Goal: Task Accomplishment & Management: Manage account settings

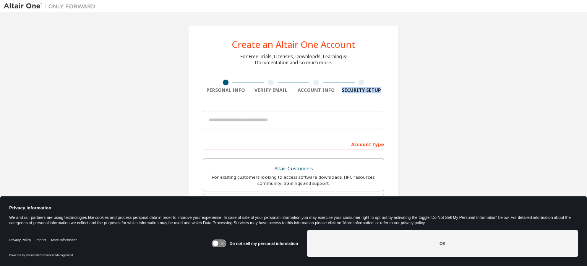
click at [583, 122] on div "Create an Altair One Account For Free Trials, Licenses, Downloads, Learning & D…" at bounding box center [293, 127] width 587 height 231
click at [492, 99] on div "Create an Altair One Account For Free Trials, Licenses, Downloads, Learning & D…" at bounding box center [293, 218] width 579 height 405
click at [291, 127] on input "email" at bounding box center [293, 120] width 181 height 18
type input "**********"
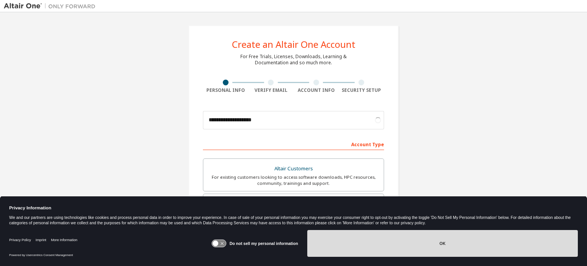
click at [472, 236] on button "OK" at bounding box center [442, 243] width 270 height 27
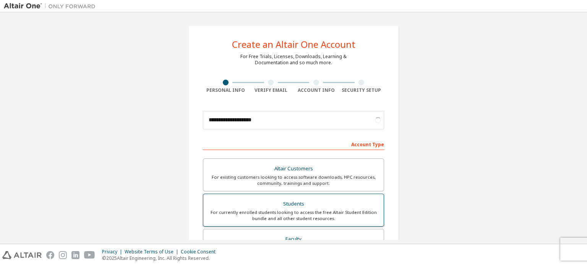
click at [304, 198] on div "Students" at bounding box center [293, 203] width 171 height 11
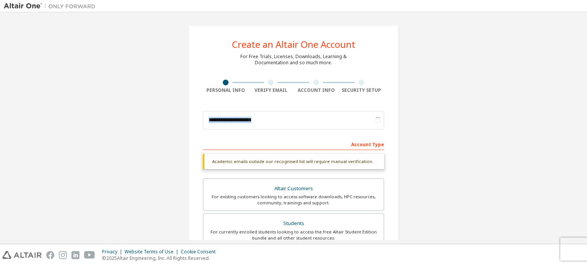
drag, startPoint x: 586, startPoint y: 89, endPoint x: 576, endPoint y: 127, distance: 39.6
click at [576, 127] on div "**********" at bounding box center [293, 127] width 587 height 231
click at [501, 85] on div "**********" at bounding box center [293, 228] width 579 height 424
drag, startPoint x: 586, startPoint y: 46, endPoint x: 580, endPoint y: 76, distance: 30.9
click at [580, 76] on div "**********" at bounding box center [293, 127] width 587 height 231
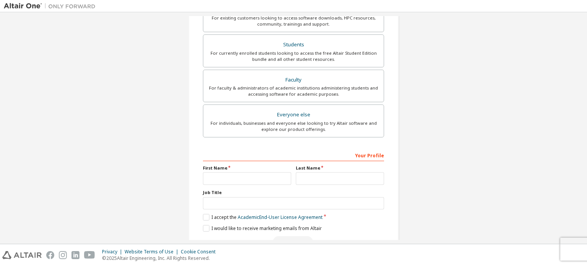
scroll to position [179, 0]
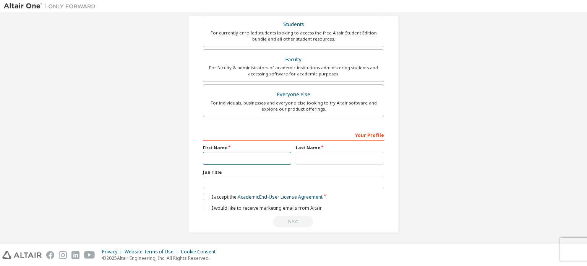
click at [238, 158] on input "text" at bounding box center [247, 158] width 88 height 13
type input "*****"
type input "********"
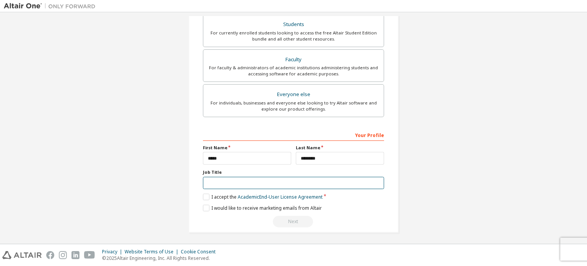
click at [284, 180] on input "text" at bounding box center [293, 183] width 181 height 13
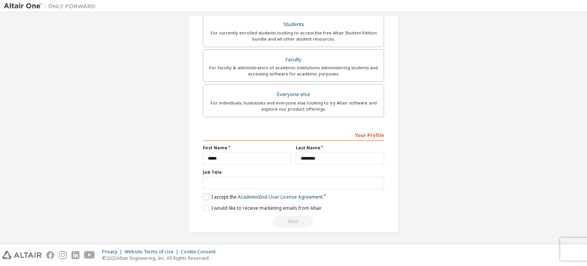
click at [214, 195] on label "I accept the Academic End-User License Agreement" at bounding box center [263, 196] width 120 height 6
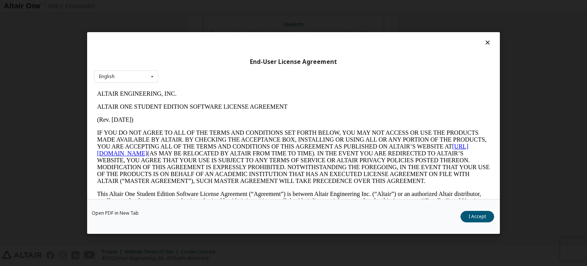
scroll to position [0, 0]
click at [480, 220] on button "I Accept" at bounding box center [477, 216] width 34 height 11
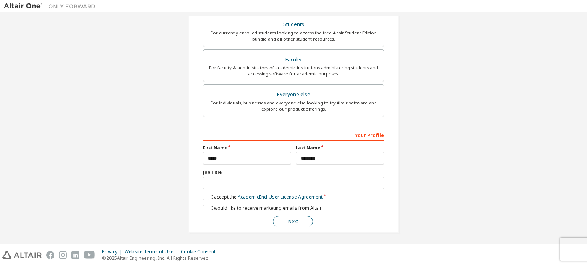
click at [286, 222] on button "Next" at bounding box center [293, 220] width 40 height 11
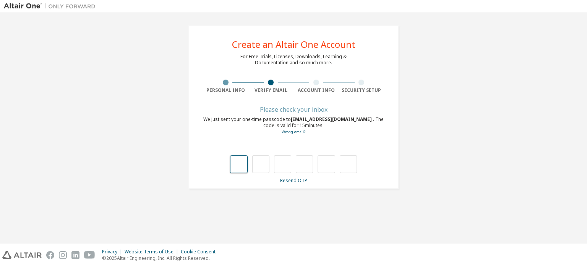
type input "*"
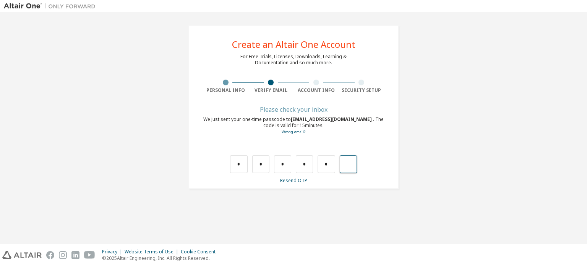
type input "*"
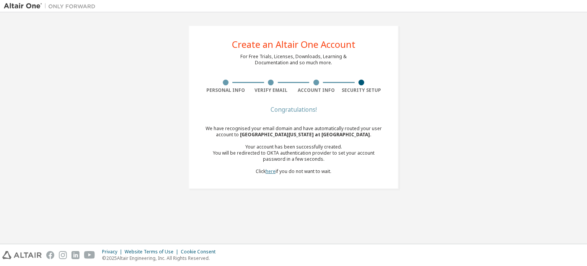
click at [270, 172] on link "here" at bounding box center [271, 171] width 10 height 6
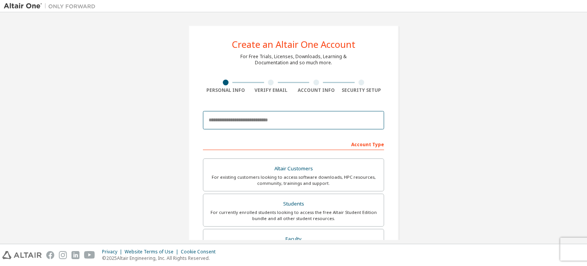
click at [243, 128] on input "email" at bounding box center [293, 120] width 181 height 18
type input "**********"
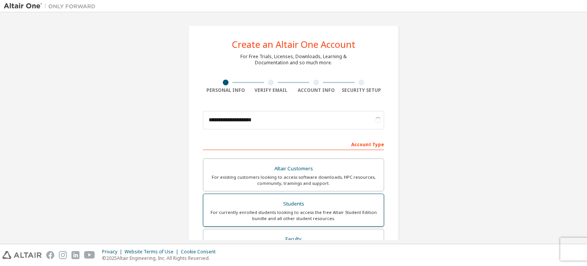
click at [283, 205] on div "Students" at bounding box center [293, 203] width 171 height 11
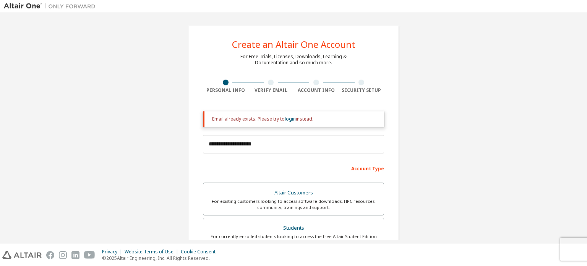
drag, startPoint x: 586, startPoint y: 58, endPoint x: 586, endPoint y: 67, distance: 9.6
click at [586, 67] on div "**********" at bounding box center [293, 127] width 587 height 231
click at [287, 121] on link "login" at bounding box center [290, 118] width 11 height 6
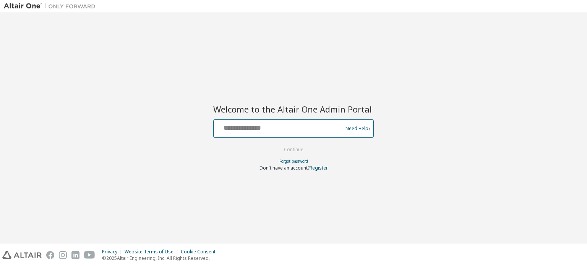
click at [287, 121] on input "text" at bounding box center [279, 126] width 125 height 11
click at [408, 182] on div "Welcome to the Altair One Admin Portal Need Help? Please make sure that you pro…" at bounding box center [293, 128] width 579 height 224
click at [304, 159] on link "Forgot password" at bounding box center [293, 160] width 29 height 5
click at [284, 121] on input "text" at bounding box center [279, 126] width 125 height 11
click at [414, 155] on div "Welcome to the Altair One Admin Portal Need Help? Please make sure that you pro…" at bounding box center [293, 128] width 579 height 224
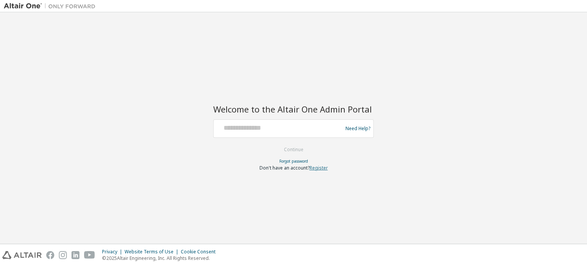
click at [318, 168] on link "Register" at bounding box center [318, 167] width 18 height 6
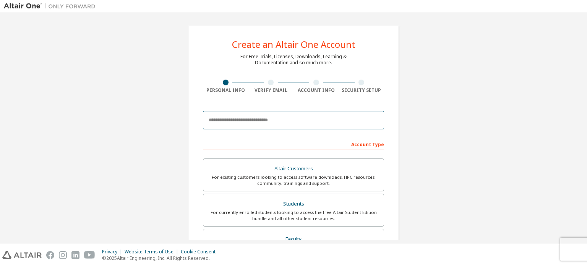
click at [284, 126] on input "email" at bounding box center [293, 120] width 181 height 18
type input "**********"
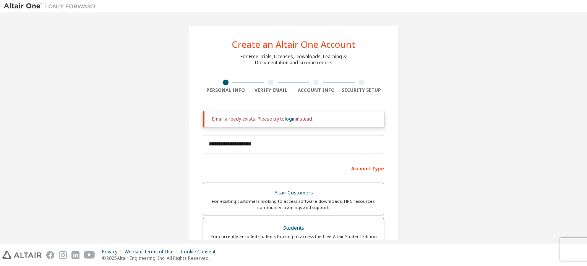
click at [277, 211] on label "Altair Customers For existing customers looking to access software downloads, H…" at bounding box center [293, 198] width 181 height 33
click at [586, 47] on div "**********" at bounding box center [293, 127] width 587 height 231
click at [292, 123] on div "Email already exists. Please try to login instead." at bounding box center [293, 118] width 181 height 15
click at [290, 122] on div "Email already exists. Please try to login instead." at bounding box center [293, 118] width 181 height 15
click at [290, 120] on link "login" at bounding box center [290, 118] width 11 height 6
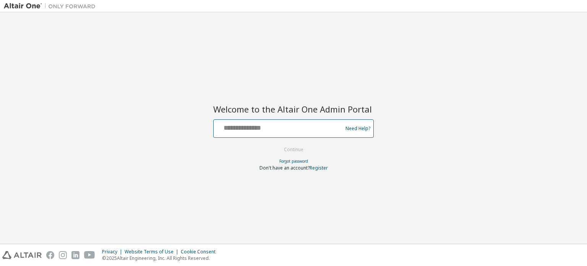
click at [288, 125] on input "text" at bounding box center [279, 126] width 125 height 11
type input "**********"
click at [301, 151] on button "Continue" at bounding box center [294, 149] width 36 height 11
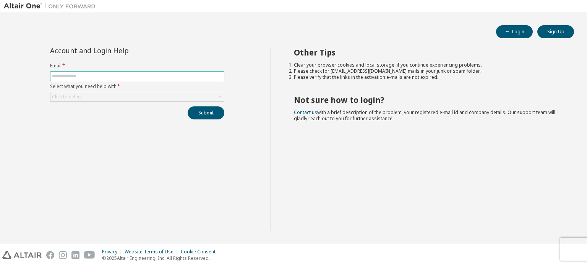
click at [167, 75] on input "text" at bounding box center [137, 76] width 170 height 6
type input "**********"
click at [144, 101] on div "Click to select" at bounding box center [137, 97] width 174 height 10
click at [146, 100] on div "Click to select" at bounding box center [137, 97] width 174 height 10
click at [146, 100] on div "Click to select" at bounding box center [136, 96] width 173 height 9
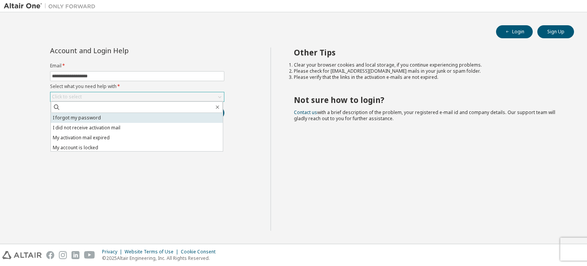
click at [126, 114] on li "I forgot my password" at bounding box center [137, 118] width 172 height 10
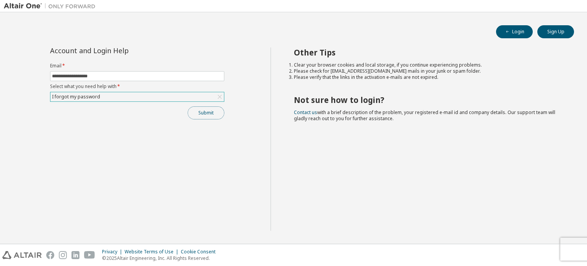
click at [212, 112] on button "Submit" at bounding box center [206, 112] width 37 height 13
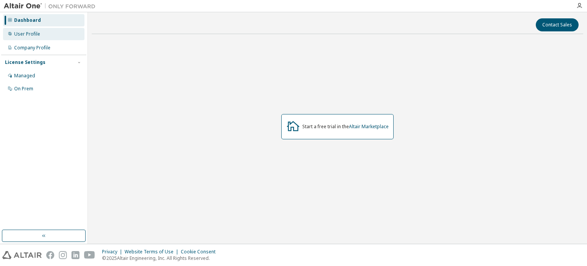
click at [40, 36] on div "User Profile" at bounding box center [43, 34] width 81 height 12
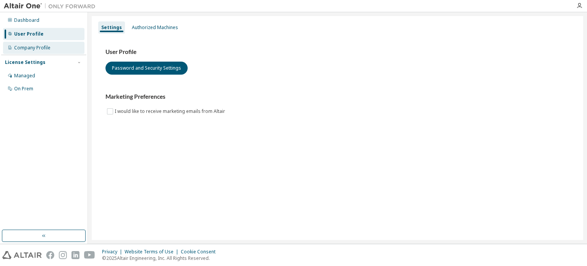
click at [40, 47] on div "Company Profile" at bounding box center [32, 48] width 36 height 6
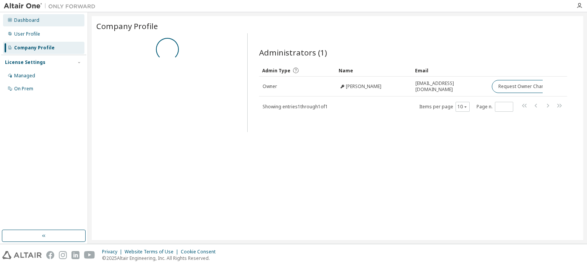
click at [39, 19] on div "Dashboard" at bounding box center [43, 20] width 81 height 12
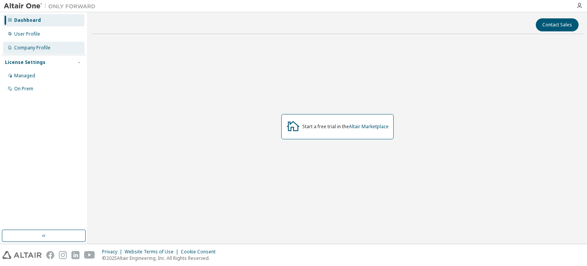
click at [34, 52] on div "Company Profile" at bounding box center [43, 48] width 81 height 12
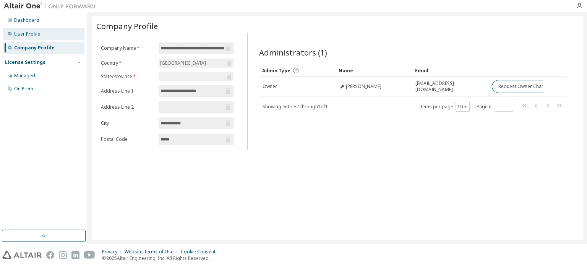
click at [40, 37] on div "User Profile" at bounding box center [43, 34] width 81 height 12
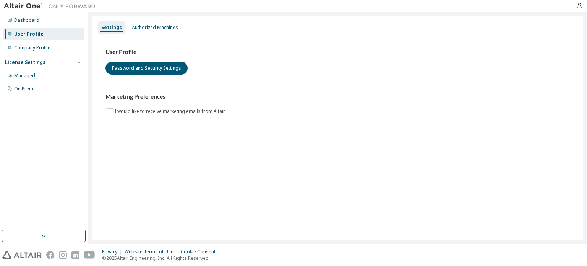
click at [50, 27] on div "Dashboard User Profile Company Profile License Settings Managed On Prem" at bounding box center [43, 54] width 85 height 82
click at [54, 21] on div "Dashboard" at bounding box center [43, 20] width 81 height 12
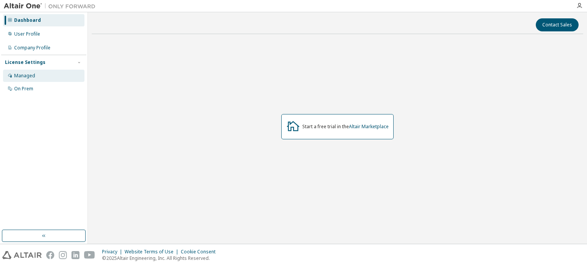
click at [64, 80] on div "Managed" at bounding box center [43, 76] width 81 height 12
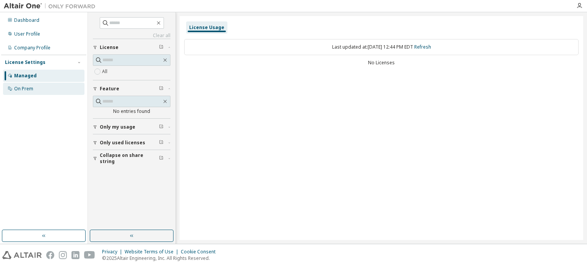
click at [62, 84] on div "On Prem" at bounding box center [43, 89] width 81 height 12
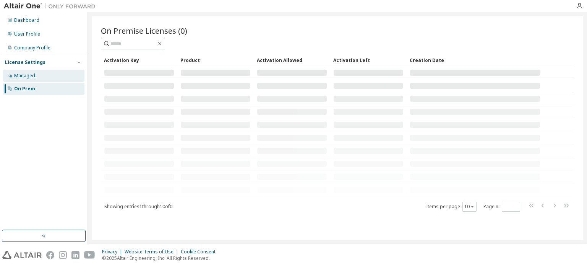
click at [63, 77] on div "Managed" at bounding box center [43, 76] width 81 height 12
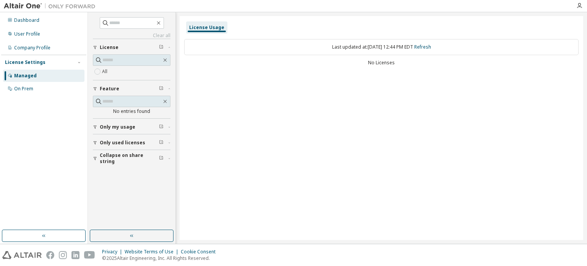
click at [28, 81] on div "Managed" at bounding box center [43, 76] width 81 height 12
click at [28, 86] on div "On Prem" at bounding box center [23, 89] width 19 height 6
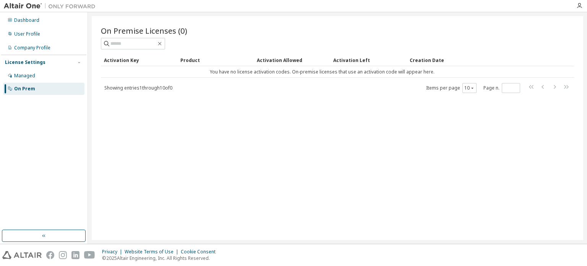
click at [521, 35] on div "On Premise Licenses (0)" at bounding box center [337, 30] width 473 height 11
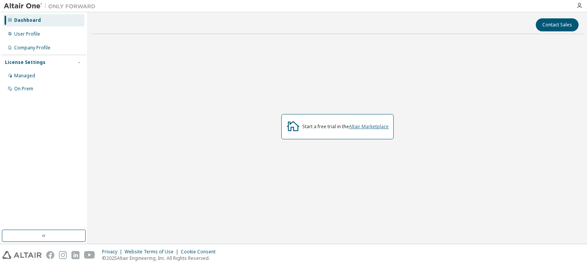
click at [384, 127] on link "Altair Marketplace" at bounding box center [369, 126] width 40 height 6
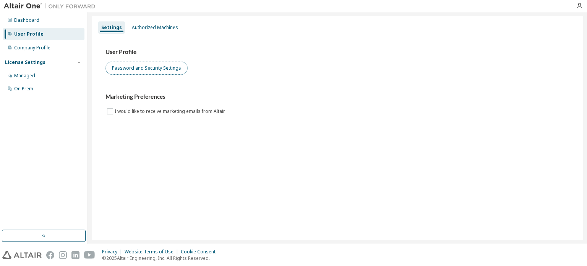
click at [151, 71] on button "Password and Security Settings" at bounding box center [146, 68] width 82 height 13
click at [513, 15] on div "Settings Authorized Machines User Profile Password and Security Settings Market…" at bounding box center [337, 127] width 499 height 231
